Goal: Information Seeking & Learning: Learn about a topic

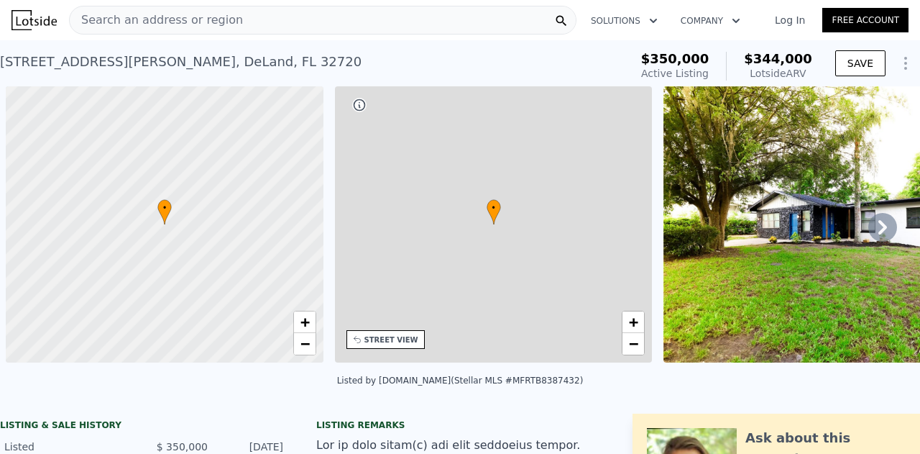
scroll to position [0, 6]
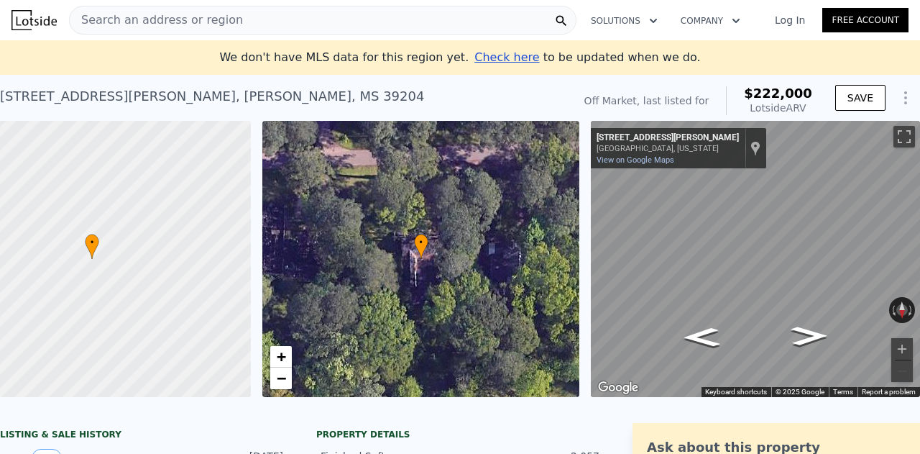
scroll to position [0, 83]
click at [907, 307] on button "Rotate clockwise" at bounding box center [911, 310] width 8 height 26
click at [894, 143] on button "Toggle fullscreen view" at bounding box center [905, 137] width 22 height 22
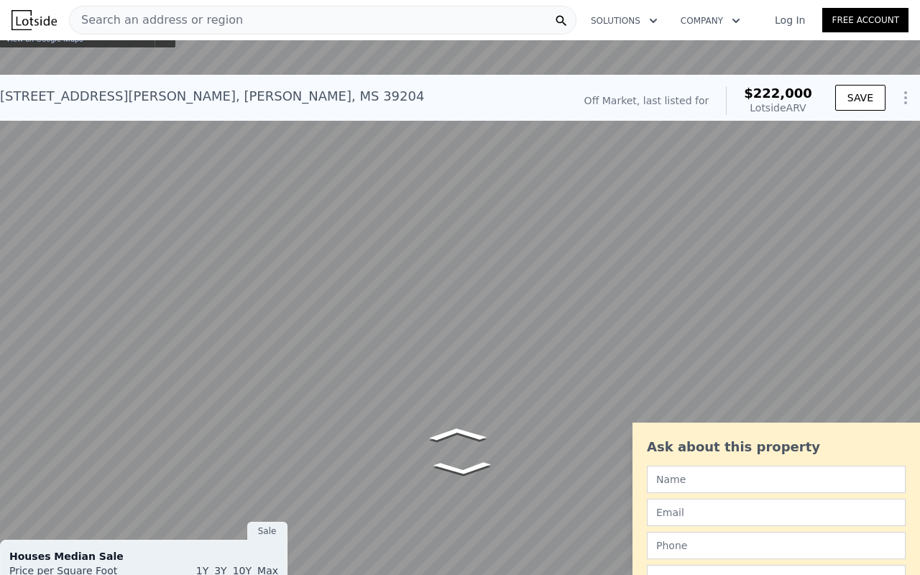
click at [897, 453] on button "Reset the view" at bounding box center [903, 488] width 26 height 11
click at [897, 453] on button "Reset the view" at bounding box center [902, 489] width 19 height 28
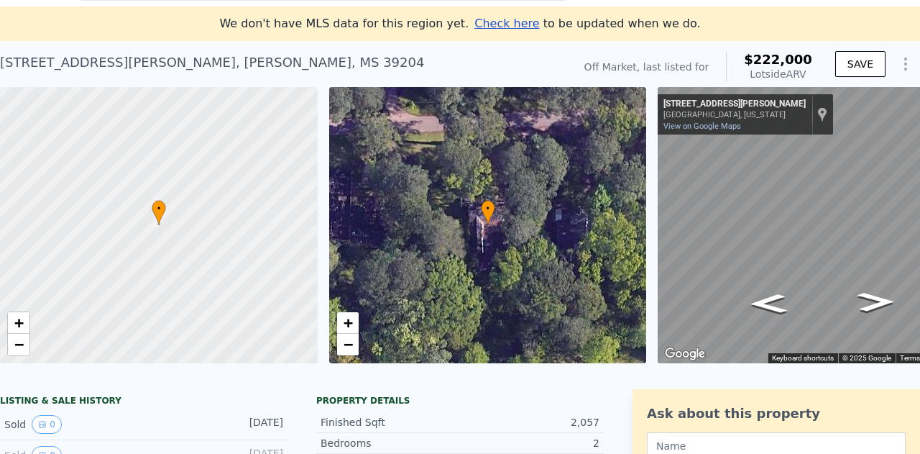
scroll to position [0, 0]
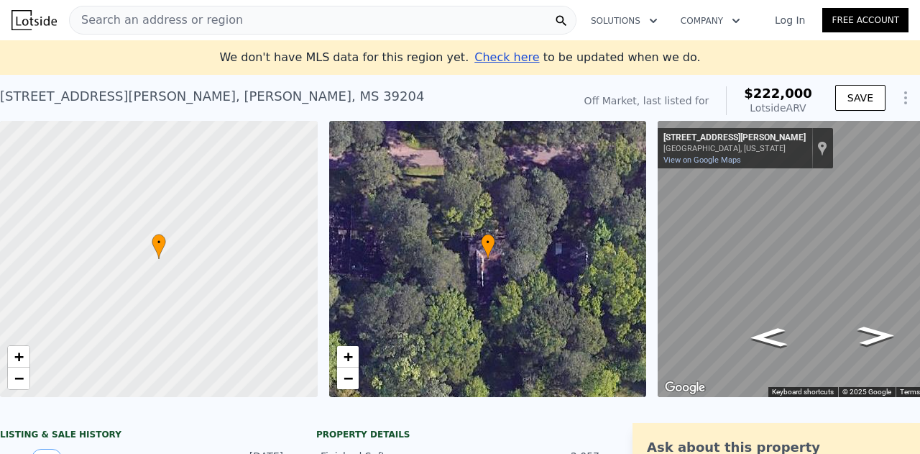
click at [160, 17] on span "Search an address or region" at bounding box center [156, 20] width 173 height 17
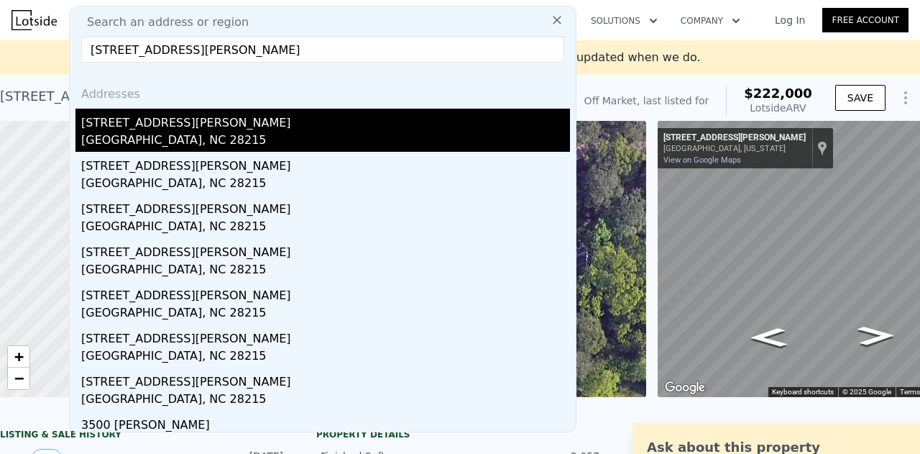
type input "[STREET_ADDRESS][PERSON_NAME]"
click at [128, 145] on div "[GEOGRAPHIC_DATA], NC 28215" at bounding box center [325, 142] width 489 height 20
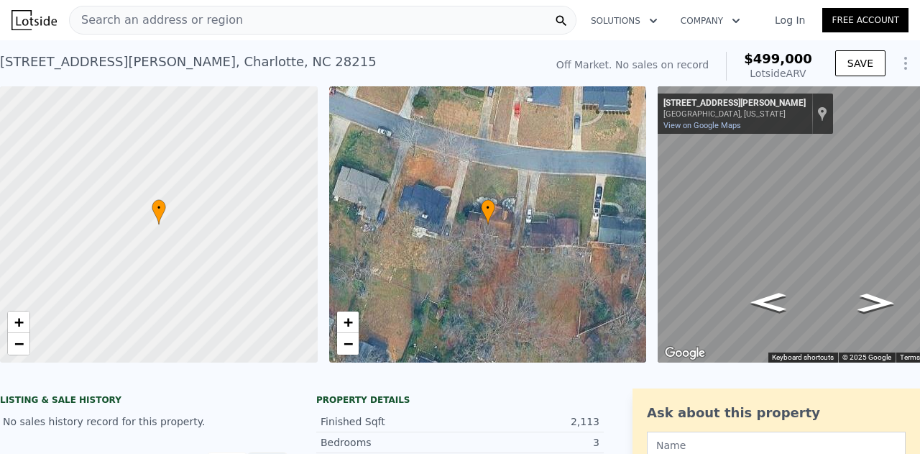
scroll to position [0, 83]
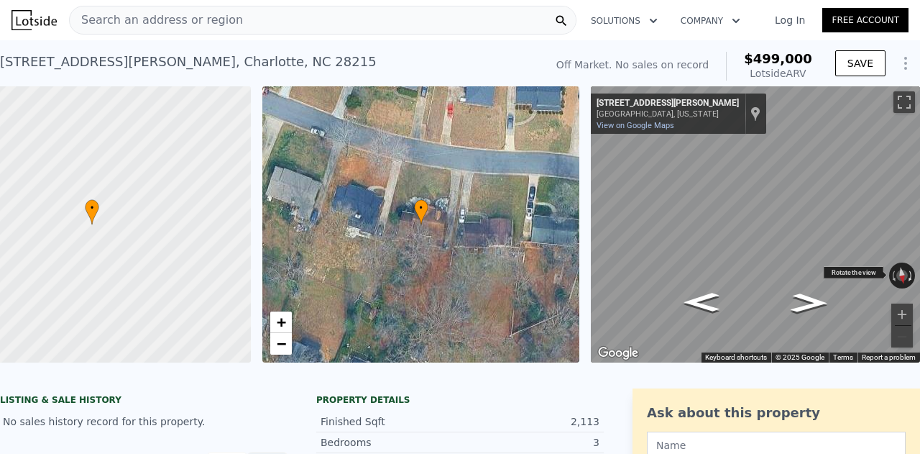
click at [907, 278] on button "Rotate clockwise" at bounding box center [911, 275] width 8 height 26
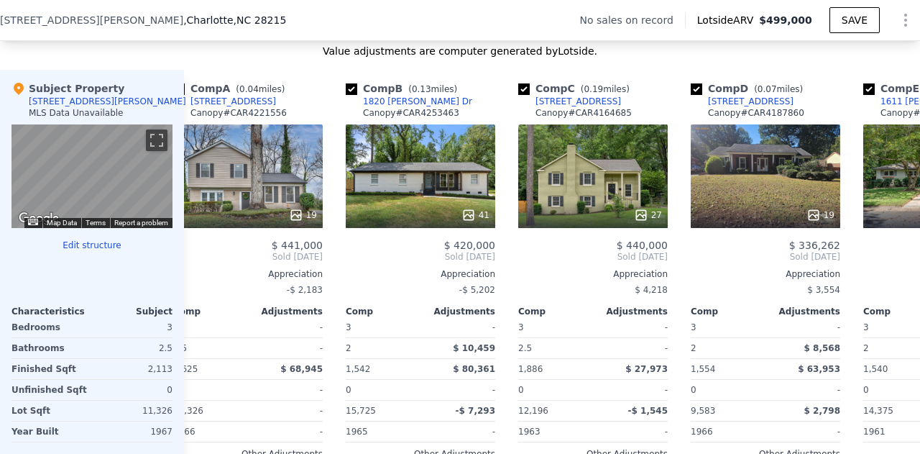
scroll to position [0, 29]
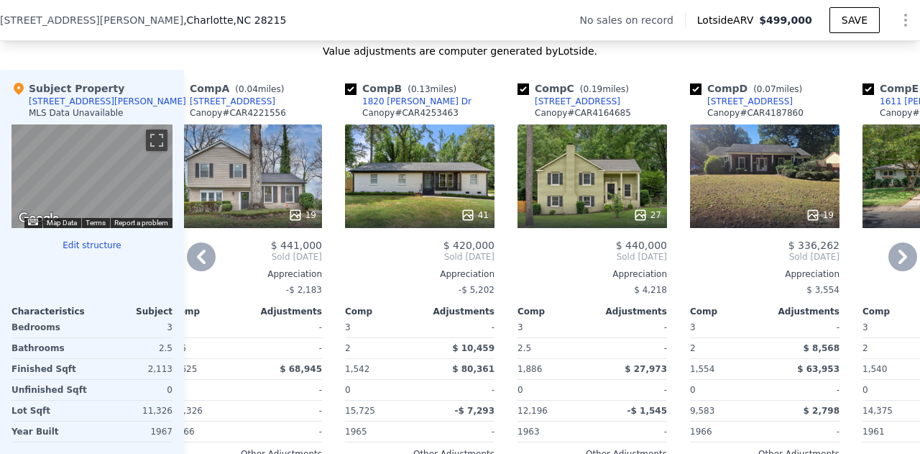
click at [600, 173] on div "27" at bounding box center [593, 176] width 150 height 104
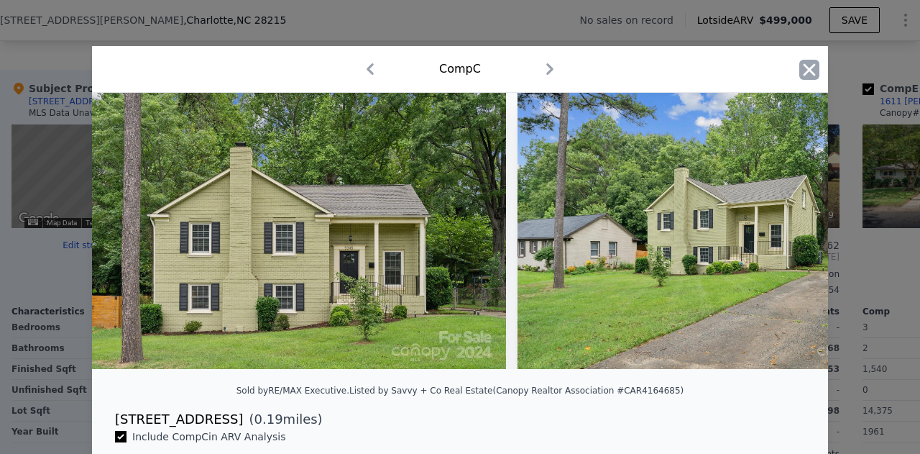
click at [805, 65] on icon "button" at bounding box center [810, 70] width 20 height 20
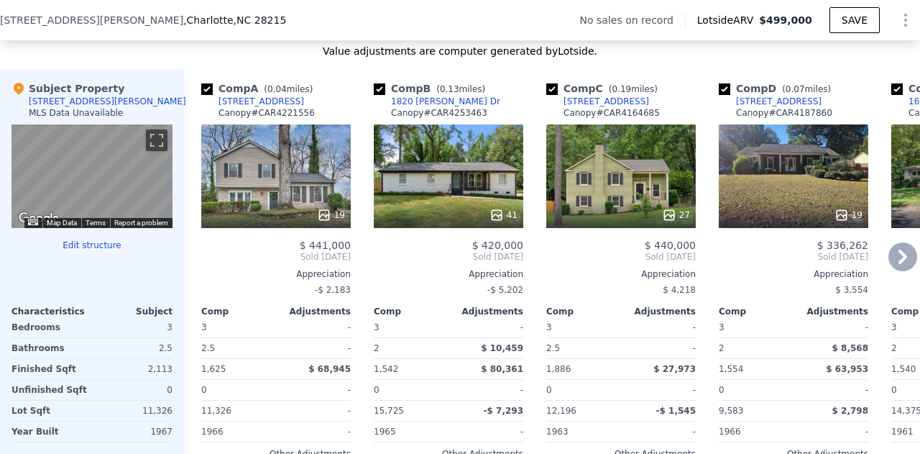
click at [303, 170] on div "19" at bounding box center [276, 176] width 150 height 104
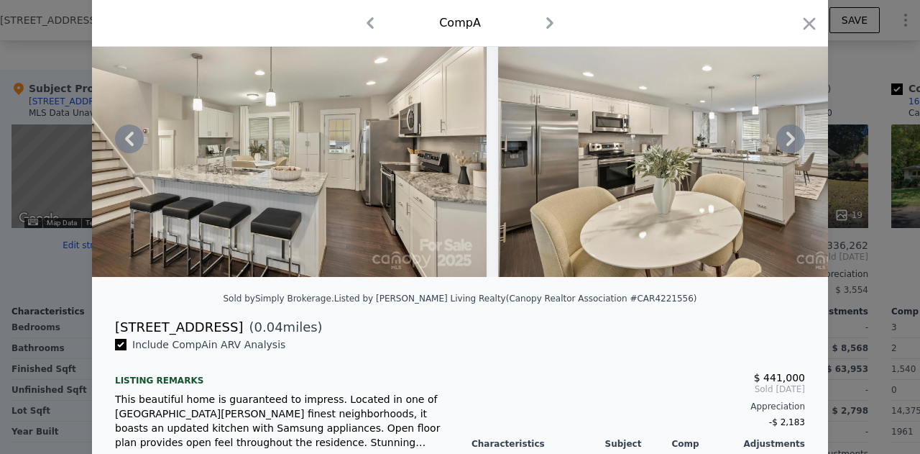
scroll to position [93, 0]
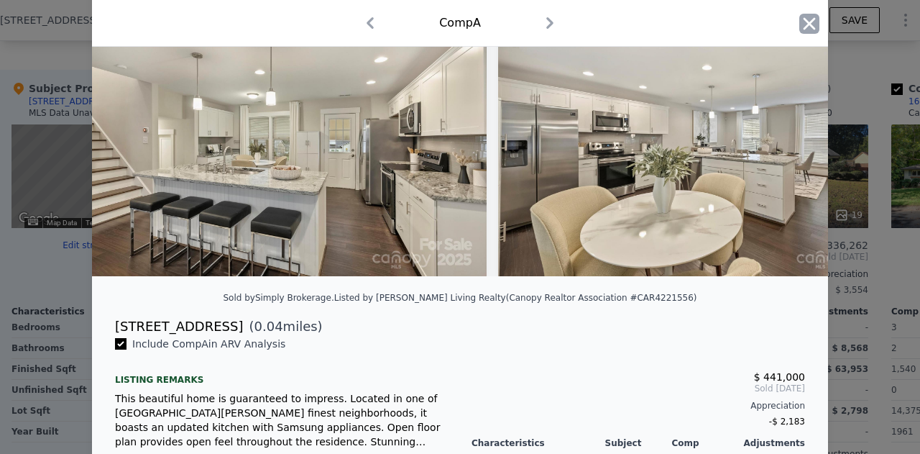
click at [809, 18] on icon "button" at bounding box center [810, 23] width 12 height 12
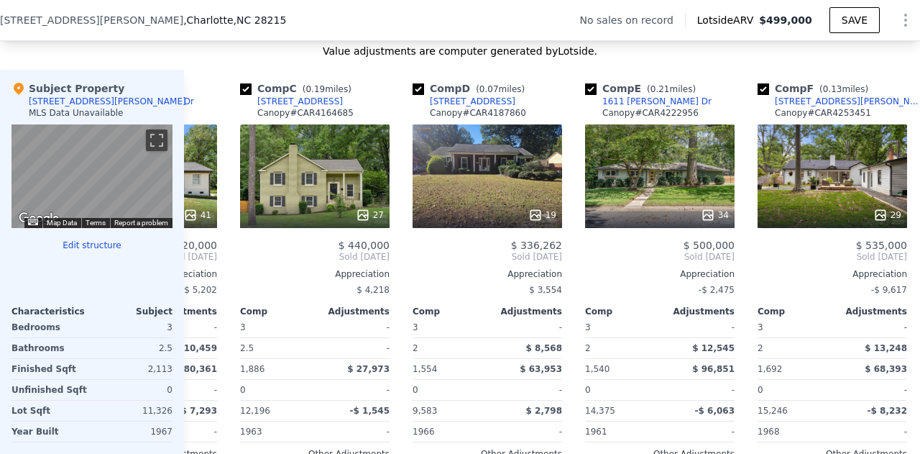
scroll to position [0, 359]
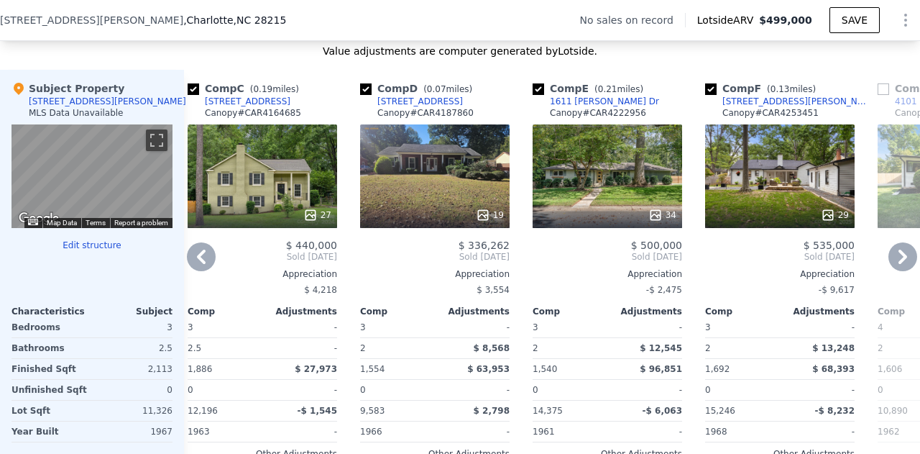
click at [756, 160] on div "29" at bounding box center [780, 176] width 150 height 104
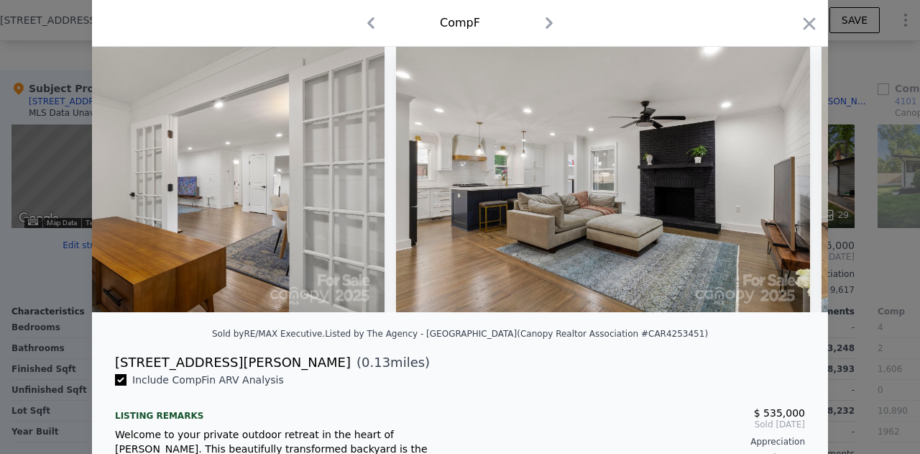
scroll to position [0, 2251]
click at [808, 22] on icon "button" at bounding box center [810, 24] width 20 height 20
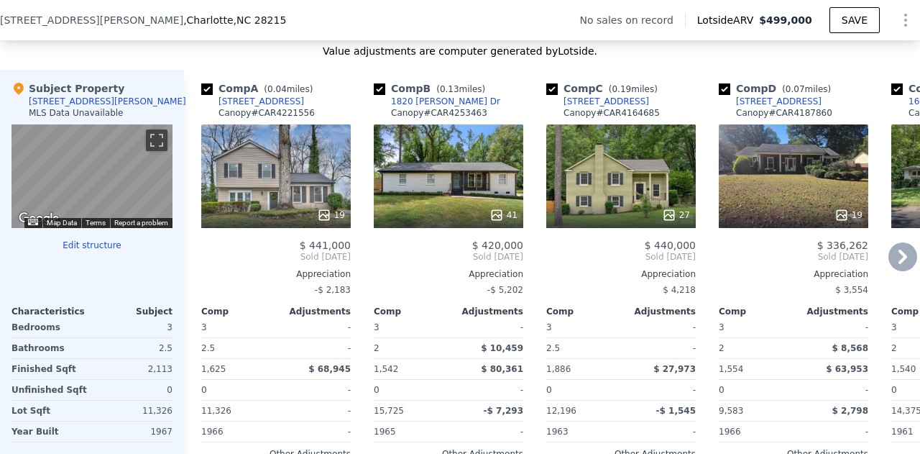
click at [600, 173] on div "27" at bounding box center [622, 176] width 150 height 104
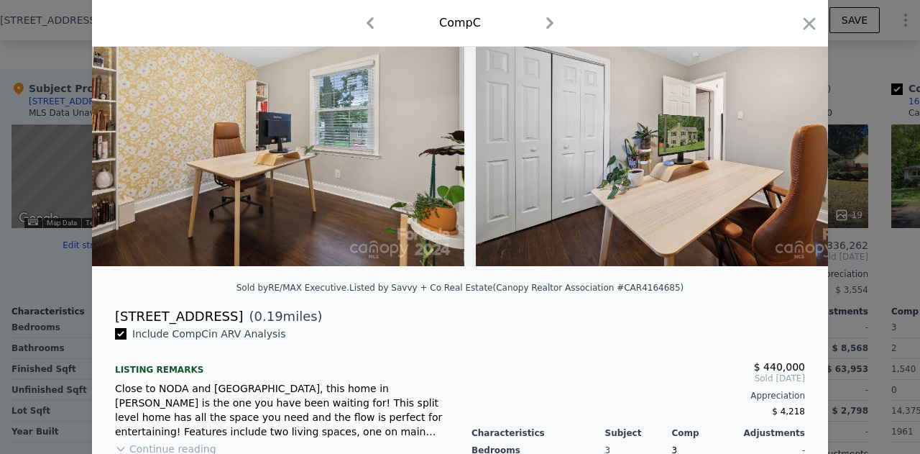
scroll to position [104, 0]
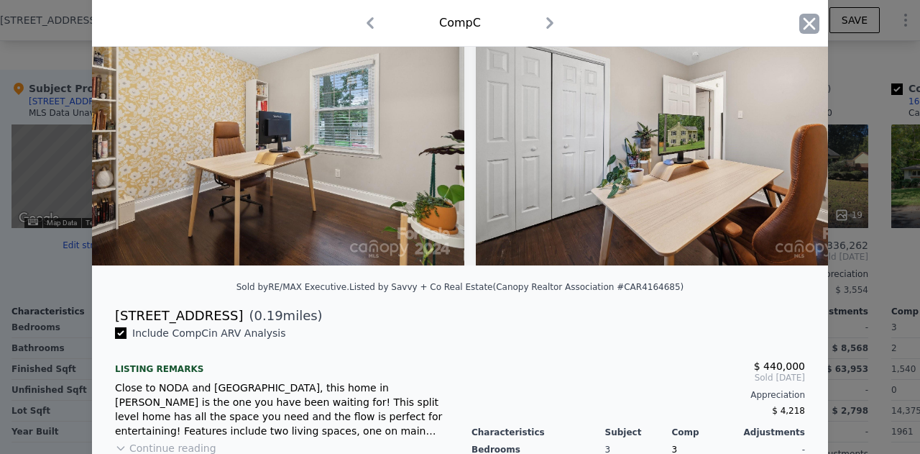
click at [801, 17] on icon "button" at bounding box center [810, 24] width 20 height 20
